Goal: Go to known website: Access a specific website the user already knows

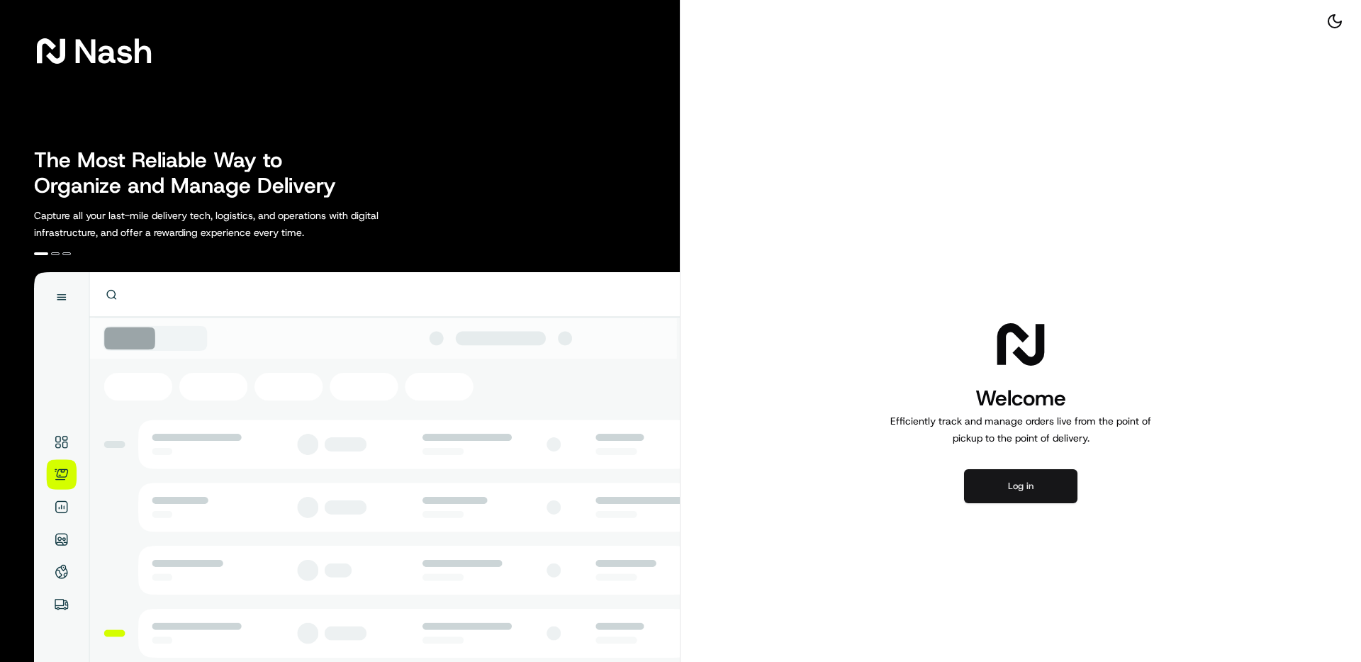
click at [1015, 475] on button "Log in" at bounding box center [1020, 486] width 113 height 34
